Goal: Use online tool/utility: Use online tool/utility

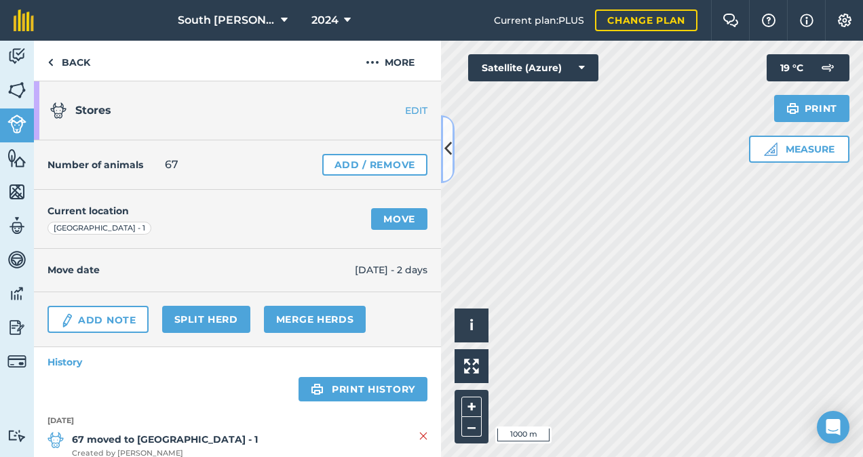
click at [449, 148] on icon at bounding box center [447, 149] width 7 height 24
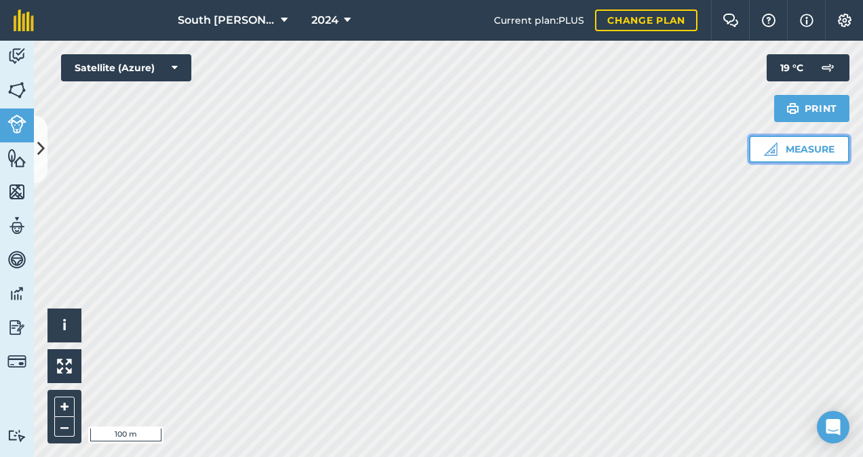
click at [809, 144] on button "Measure" at bounding box center [799, 149] width 100 height 27
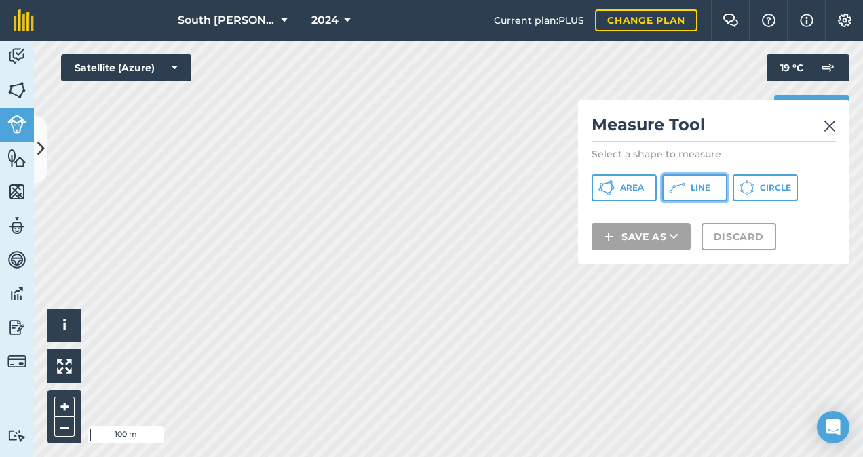
click at [693, 189] on span "Line" at bounding box center [701, 188] width 20 height 11
click at [833, 128] on img at bounding box center [830, 126] width 12 height 16
